Goal: Information Seeking & Learning: Learn about a topic

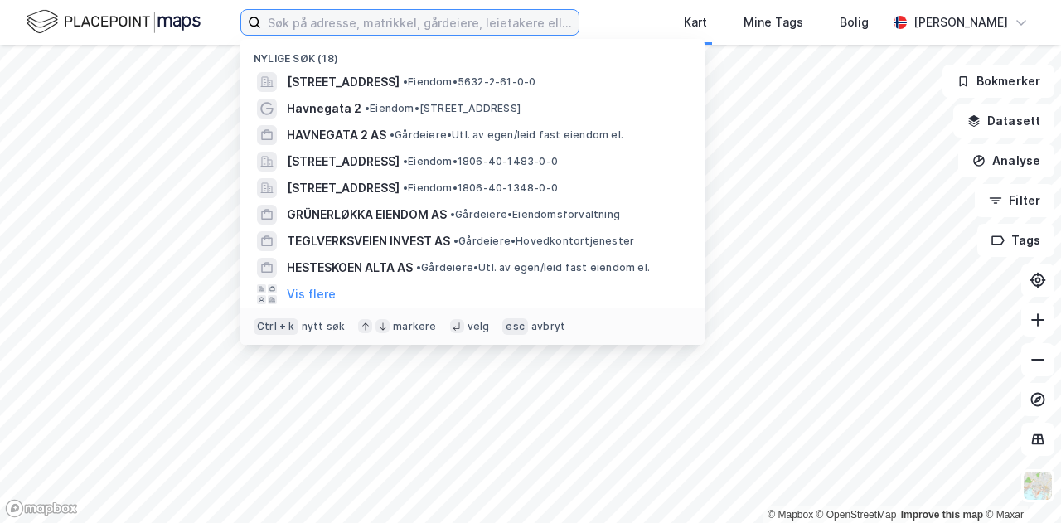
click at [298, 29] on input at bounding box center [419, 22] width 317 height 25
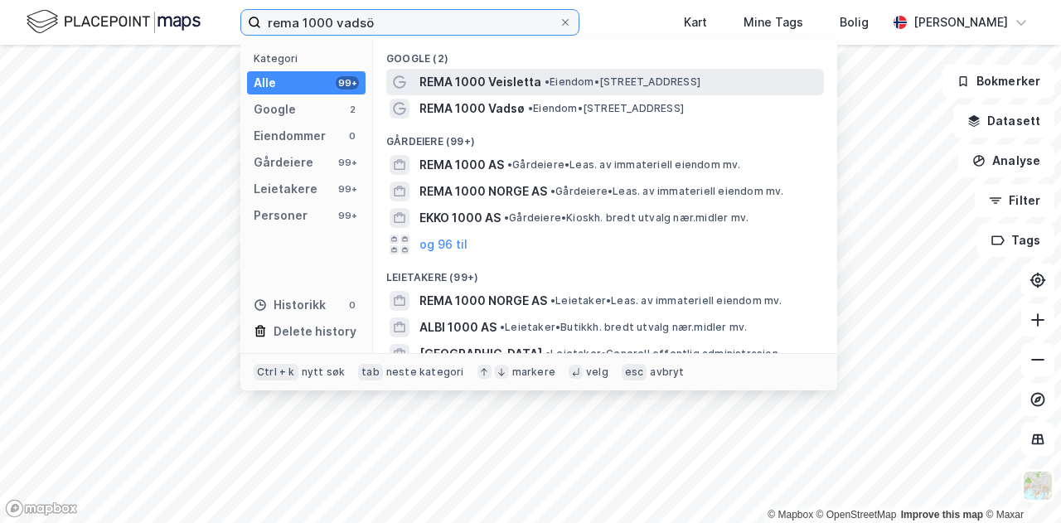
type input "rema 1000 vadsö"
click at [501, 82] on span "REMA 1000 Veisletta" at bounding box center [480, 82] width 122 height 20
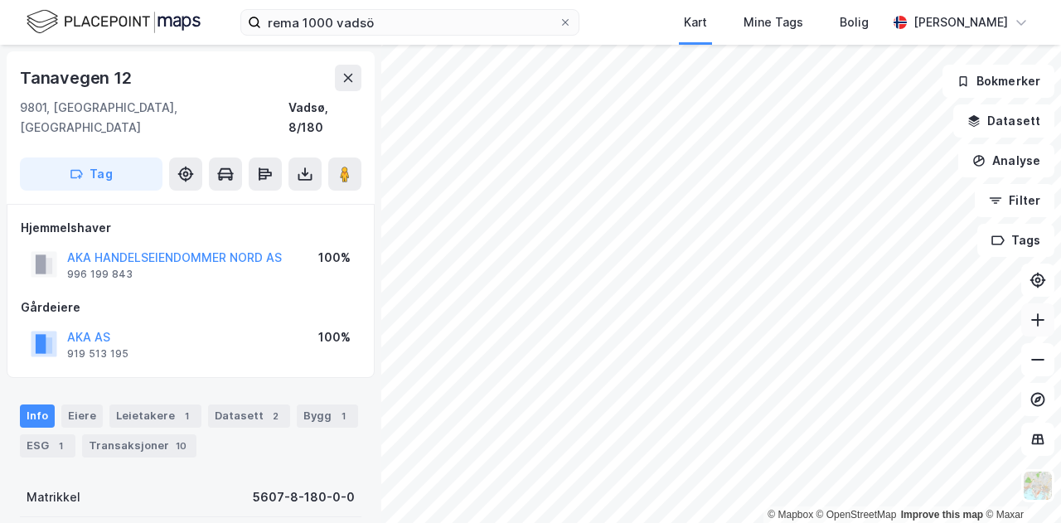
click at [1036, 325] on icon at bounding box center [1037, 320] width 17 height 17
click at [1044, 321] on icon at bounding box center [1037, 320] width 17 height 17
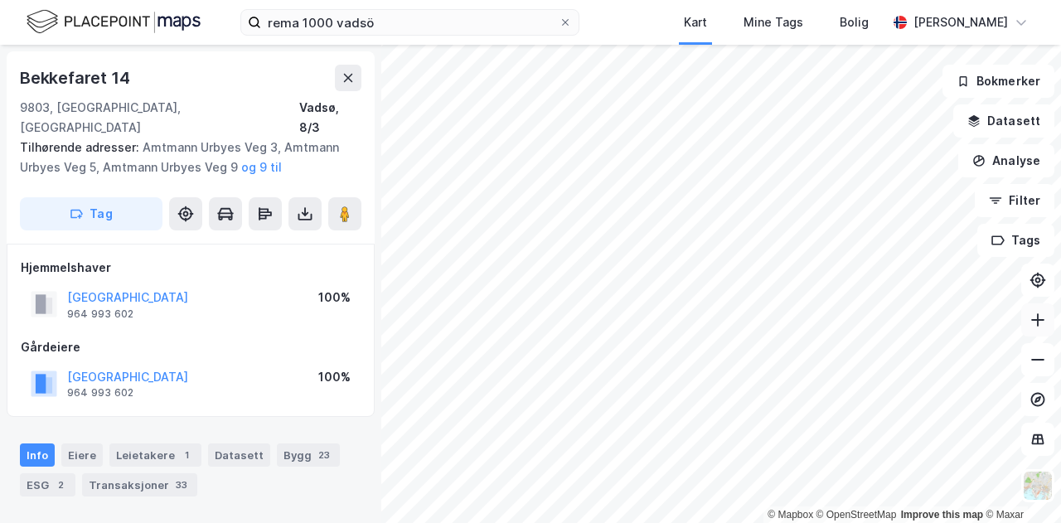
click at [1044, 321] on icon at bounding box center [1037, 320] width 17 height 17
click at [1047, 361] on button at bounding box center [1037, 359] width 33 height 33
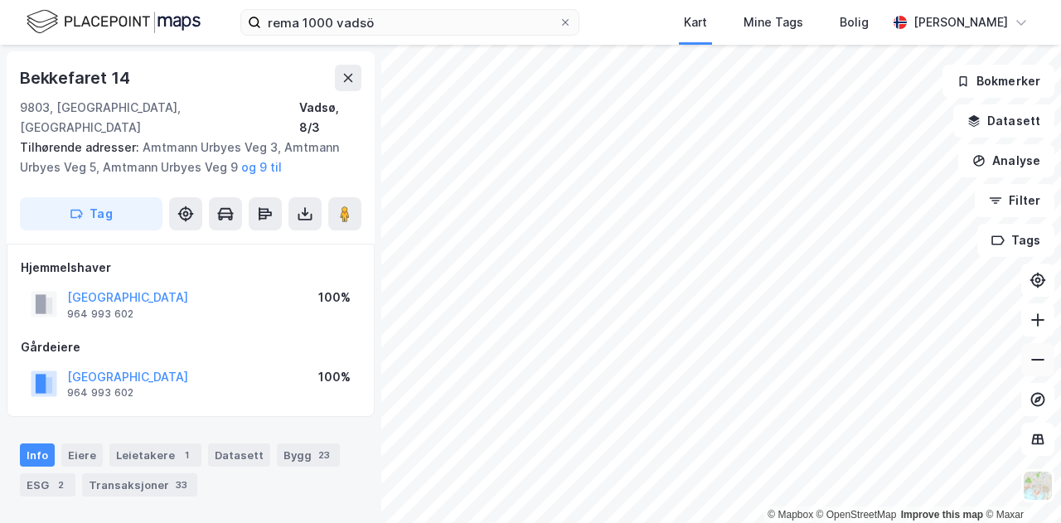
click at [1047, 361] on button at bounding box center [1037, 359] width 33 height 33
click at [1048, 369] on button at bounding box center [1037, 359] width 33 height 33
click at [1051, 372] on button at bounding box center [1037, 359] width 33 height 33
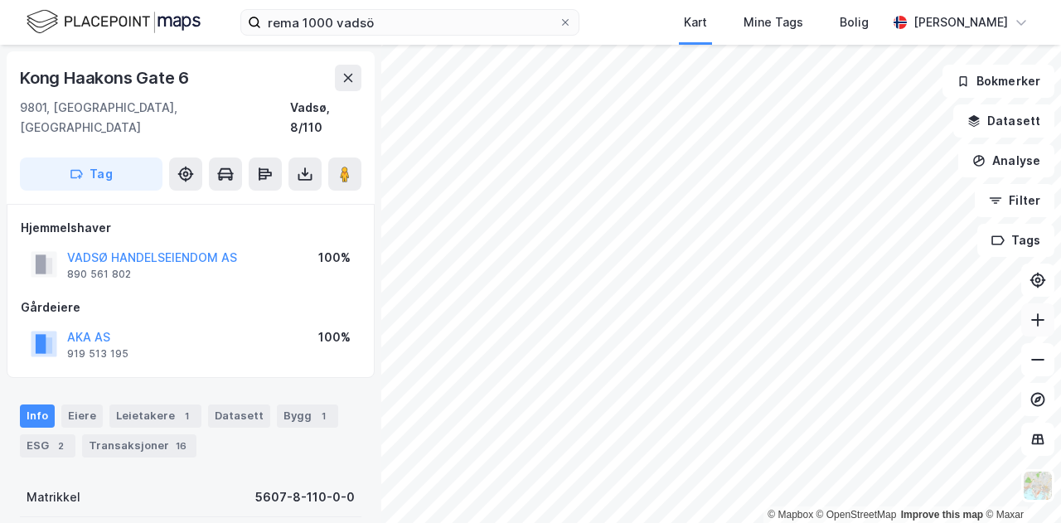
click at [1034, 335] on button at bounding box center [1037, 319] width 33 height 33
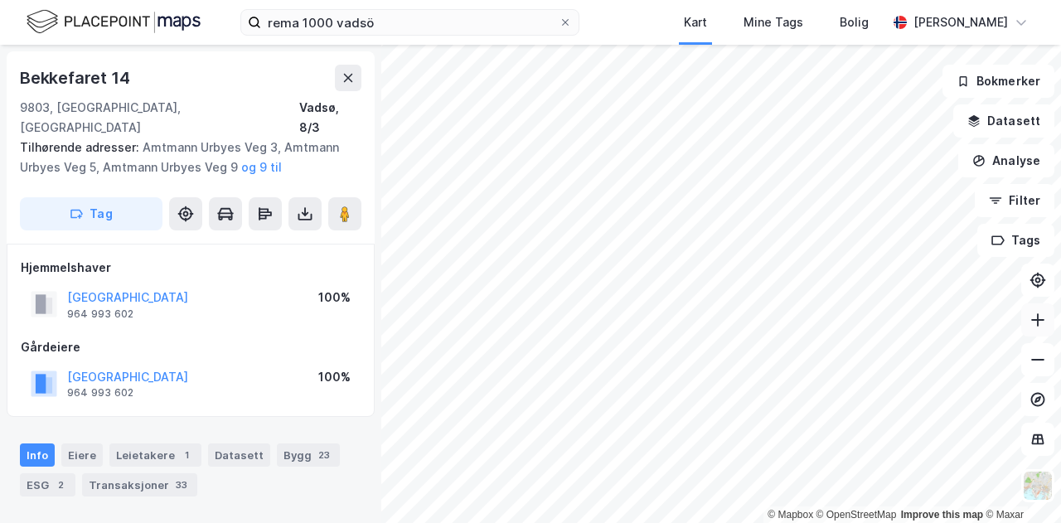
click at [1049, 334] on button at bounding box center [1037, 319] width 33 height 33
click at [1048, 332] on button at bounding box center [1037, 319] width 33 height 33
